Goal: Find specific page/section: Find specific page/section

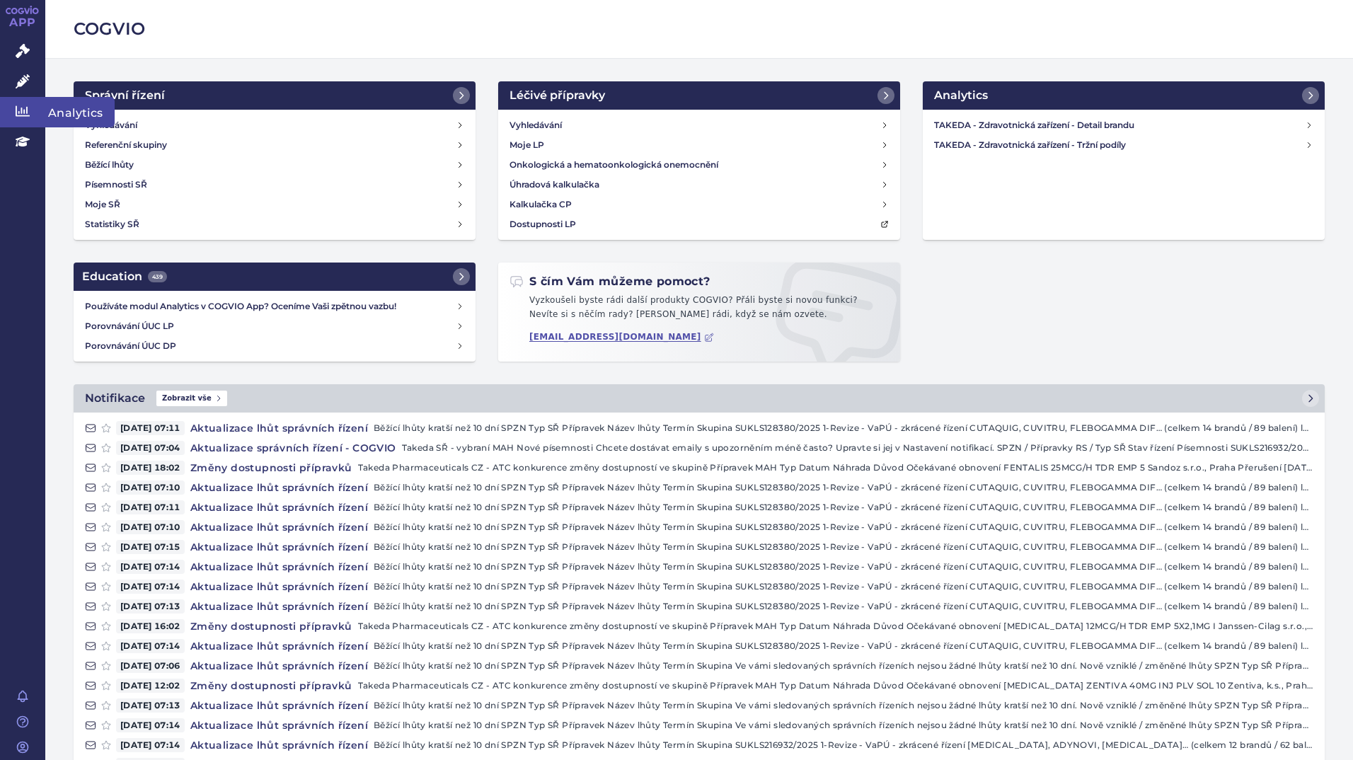
click at [26, 117] on icon at bounding box center [23, 111] width 14 height 14
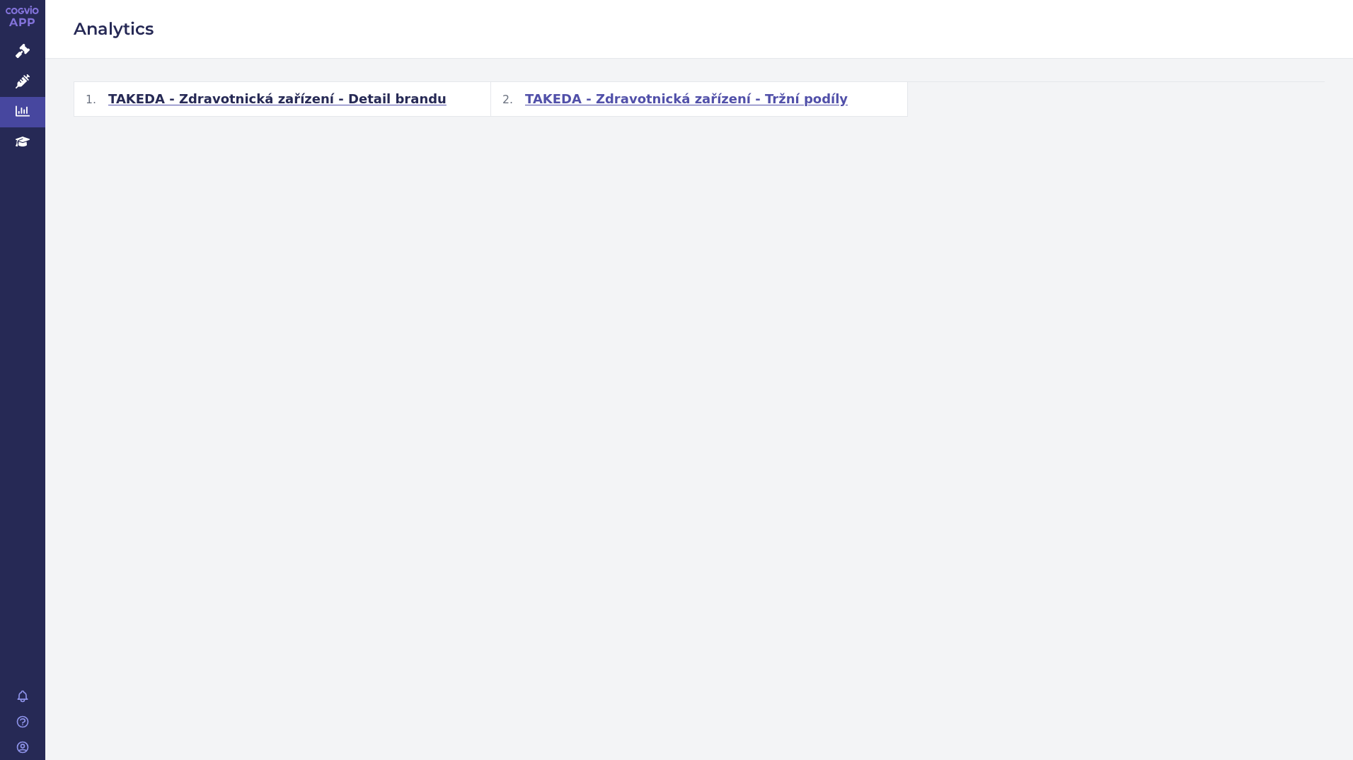
click at [611, 103] on span "TAKEDA - Zdravotnická zařízení - Tržní podíly" at bounding box center [686, 99] width 323 height 17
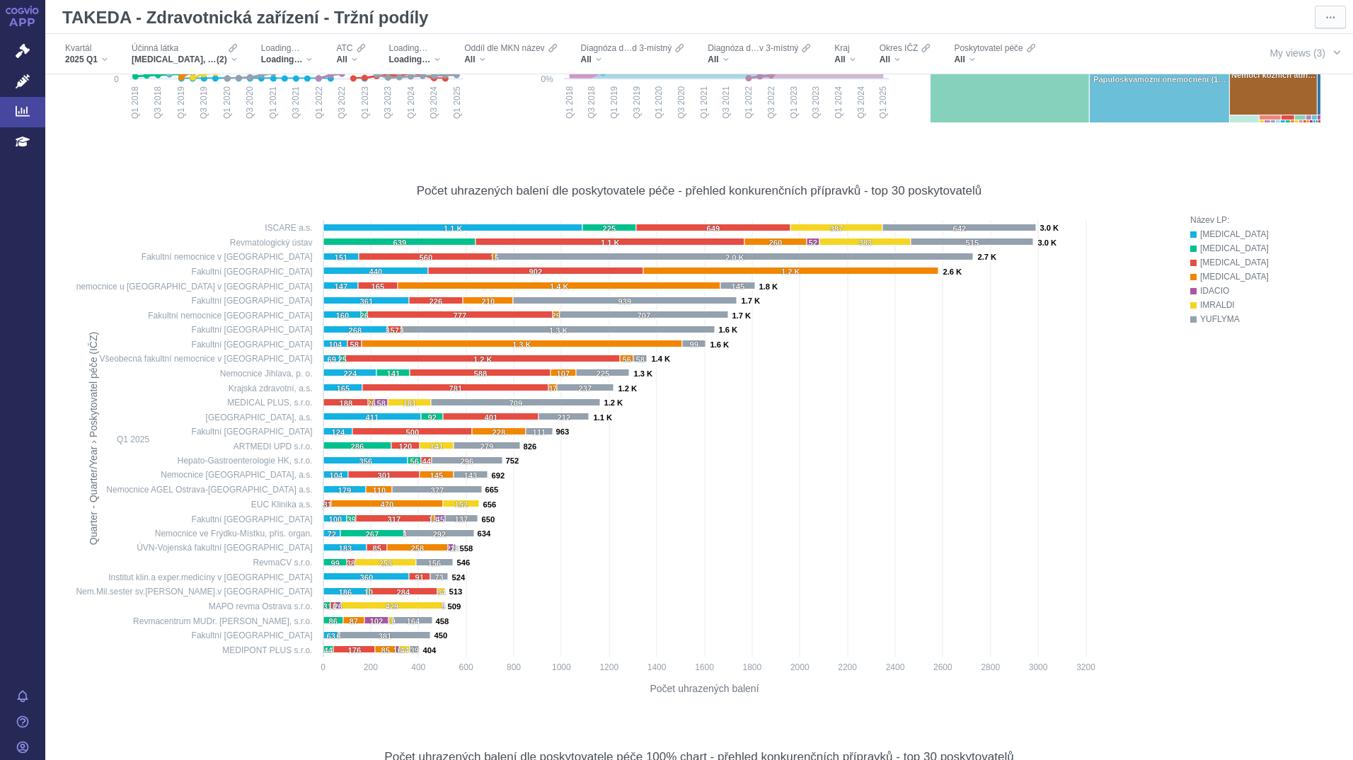
scroll to position [407, 0]
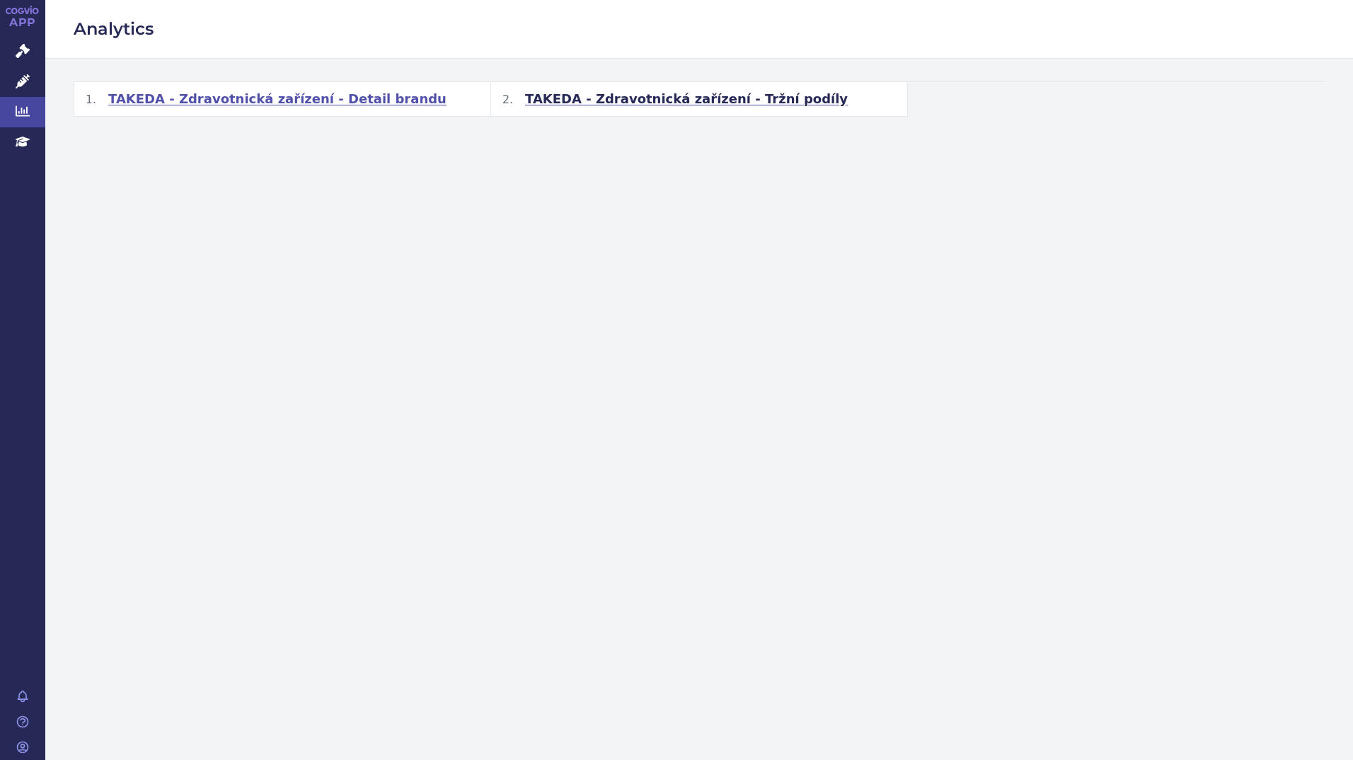
click at [210, 104] on span "TAKEDA - Zdravotnická zařízení - Detail brandu" at bounding box center [277, 99] width 338 height 17
